Goal: Communication & Community: Answer question/provide support

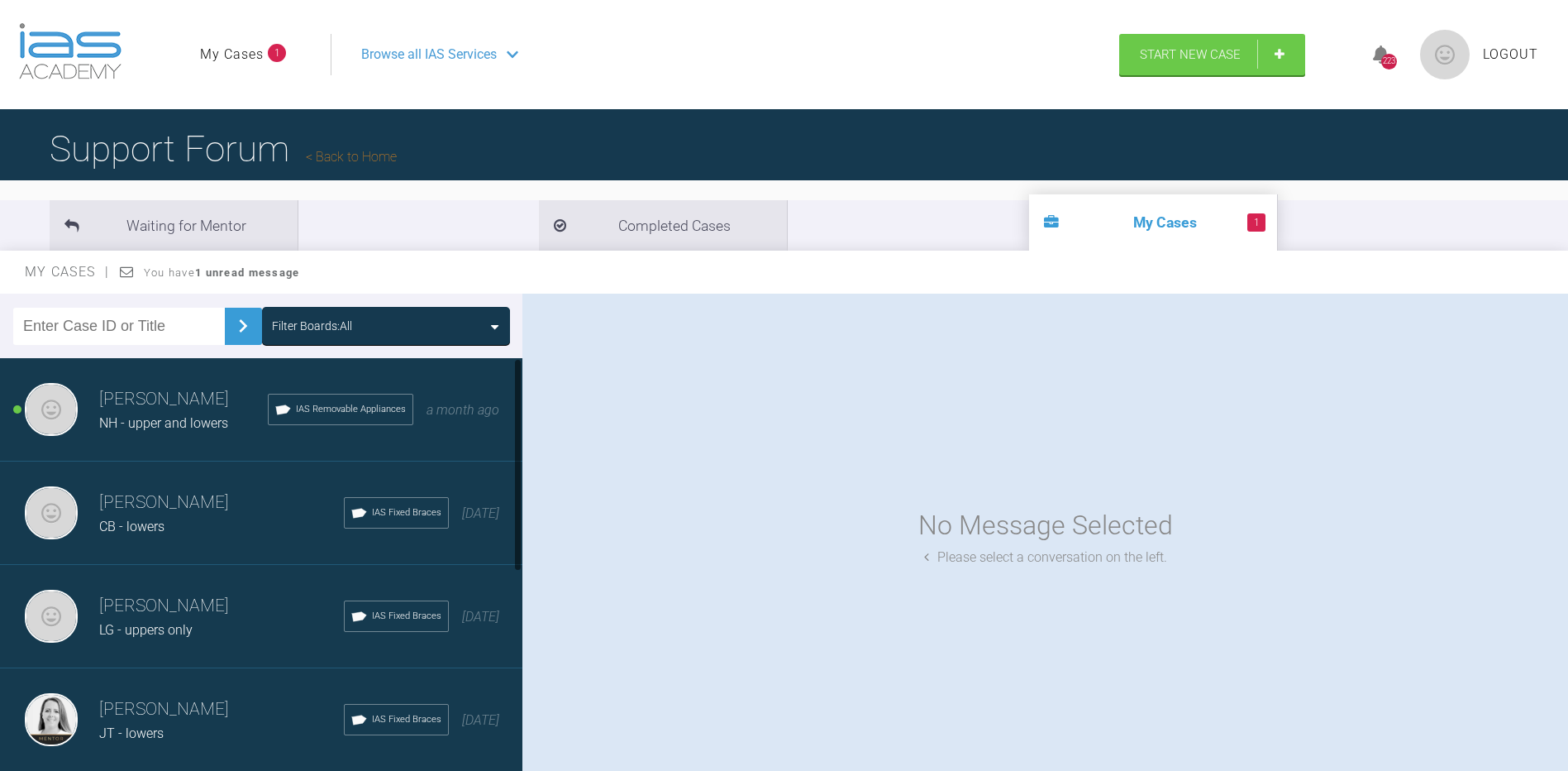
click at [165, 407] on h3 "[PERSON_NAME]" at bounding box center [183, 399] width 169 height 28
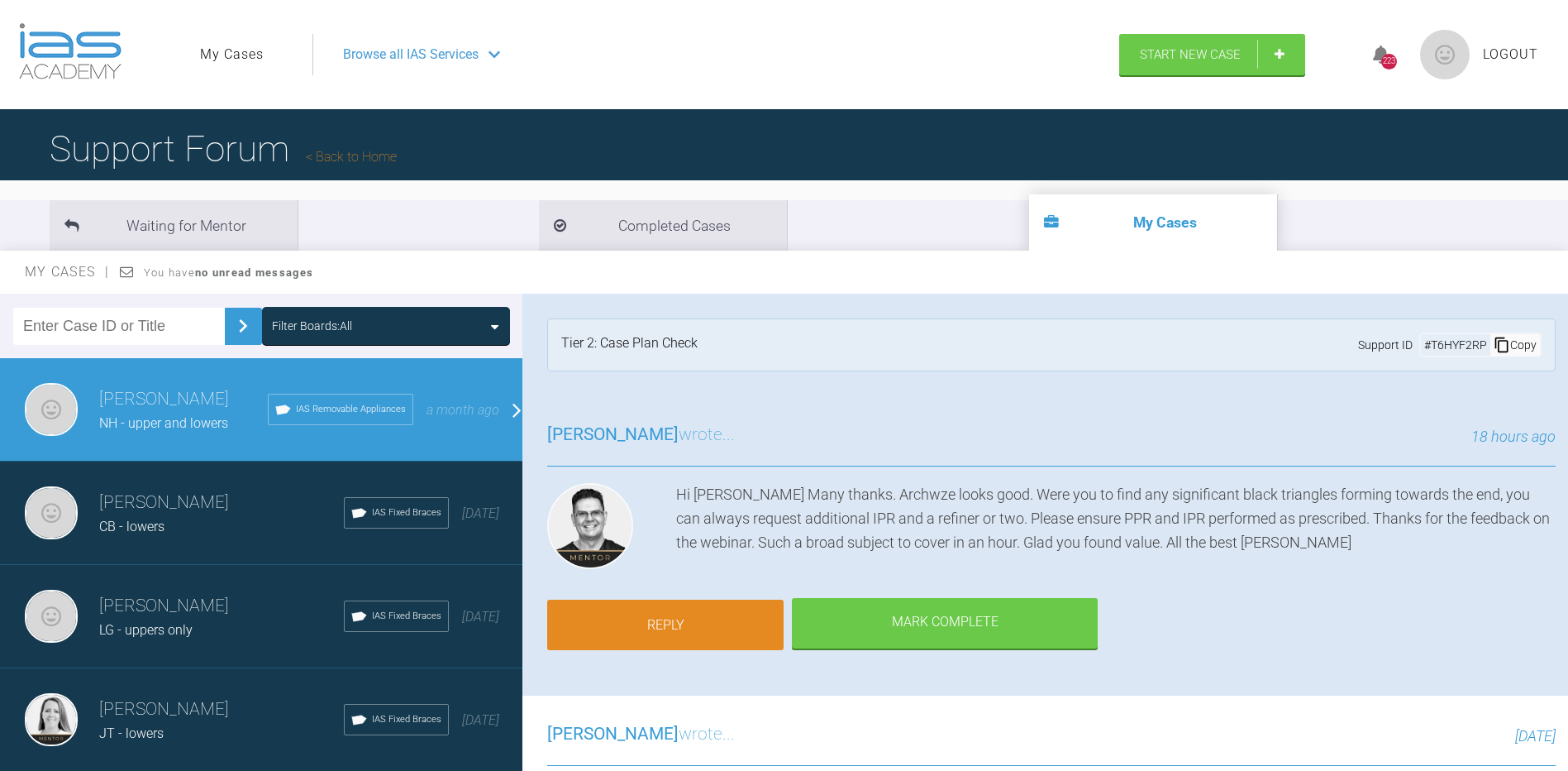
click at [713, 628] on link "Reply" at bounding box center [665, 625] width 237 height 52
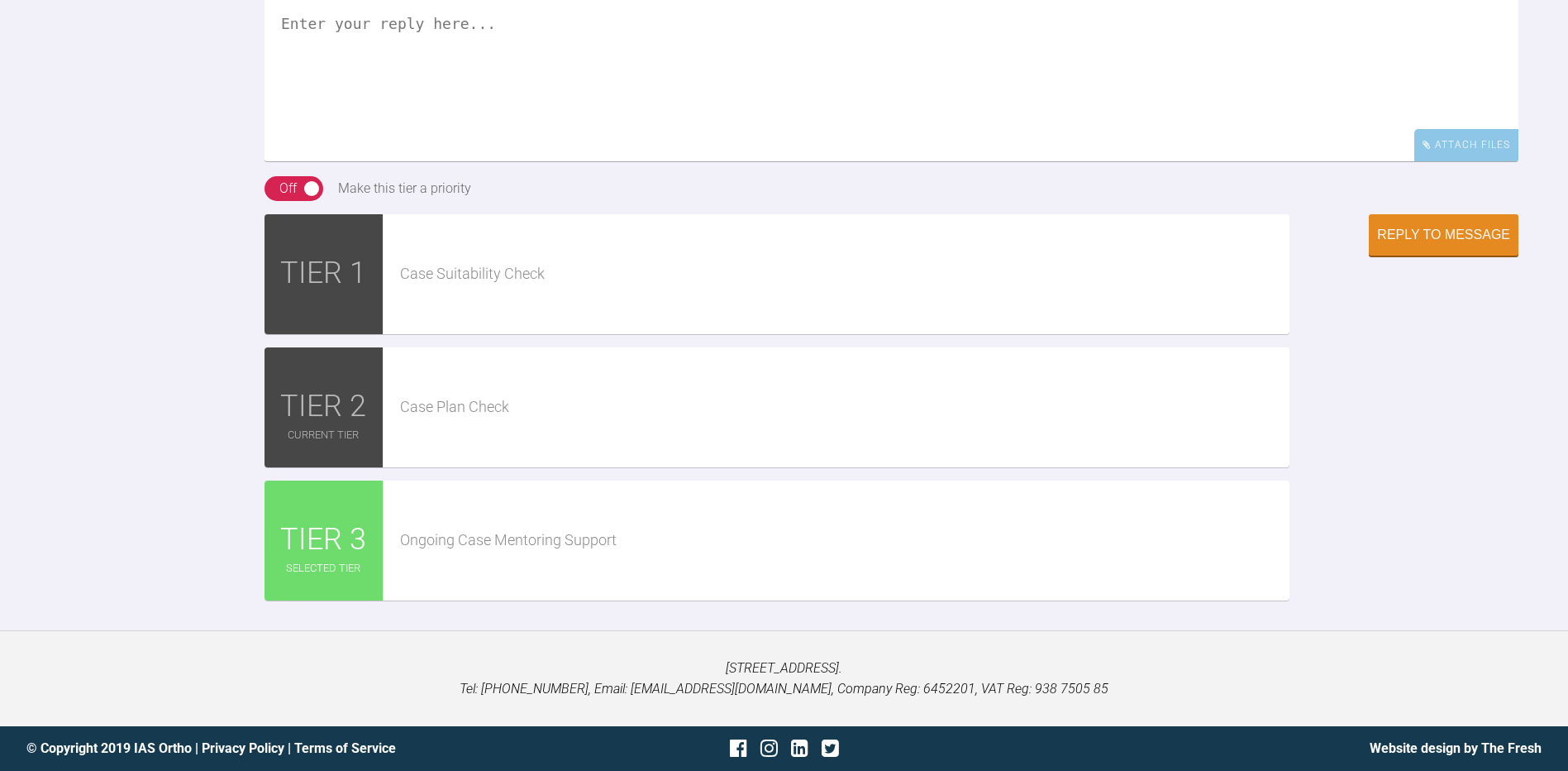
scroll to position [4251, 0]
click at [317, 105] on textarea at bounding box center [891, 78] width 1254 height 165
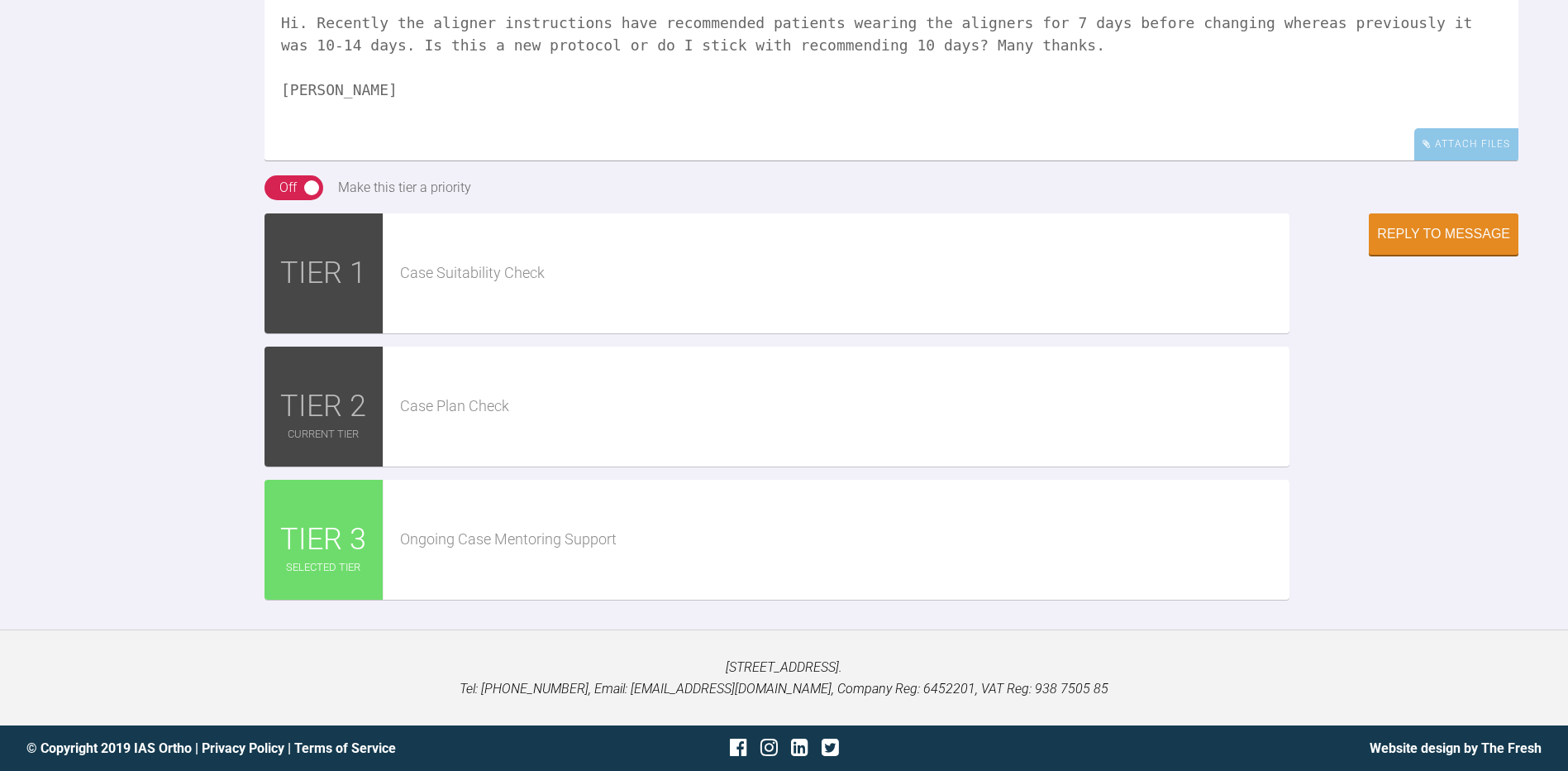
click at [583, 110] on textarea "Hi. Recently the aligner instructions have recommended patients wearing the ali…" at bounding box center [891, 78] width 1254 height 165
click at [917, 114] on textarea "Hi. Recently the aligner instructions patient leaflet supplied by the lab have …" at bounding box center [891, 78] width 1254 height 165
type textarea "Hi. Recently the aligner instructions patient leaflet supplied by the lab has r…"
click at [1458, 243] on div "Reply to Message" at bounding box center [1443, 235] width 133 height 15
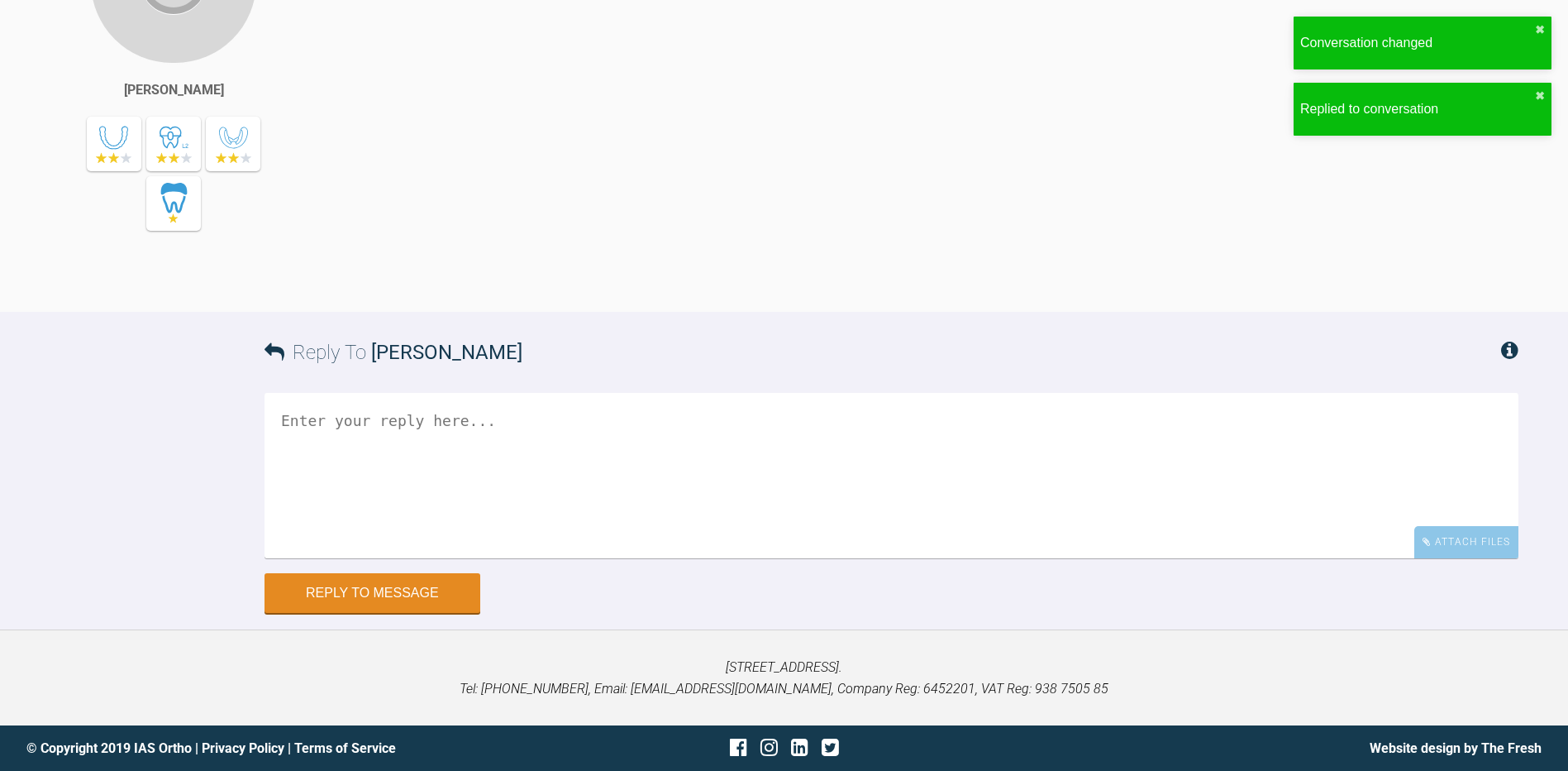
scroll to position [4509, 0]
